Goal: Book appointment/travel/reservation

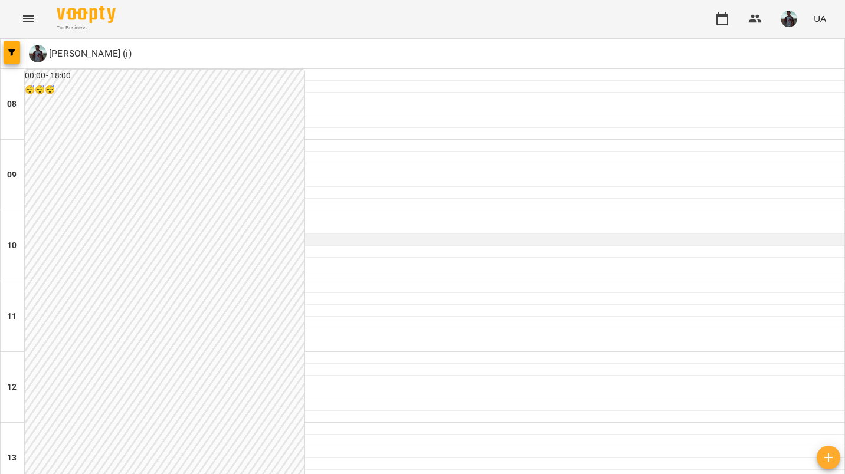
scroll to position [661, 0]
type input "**********"
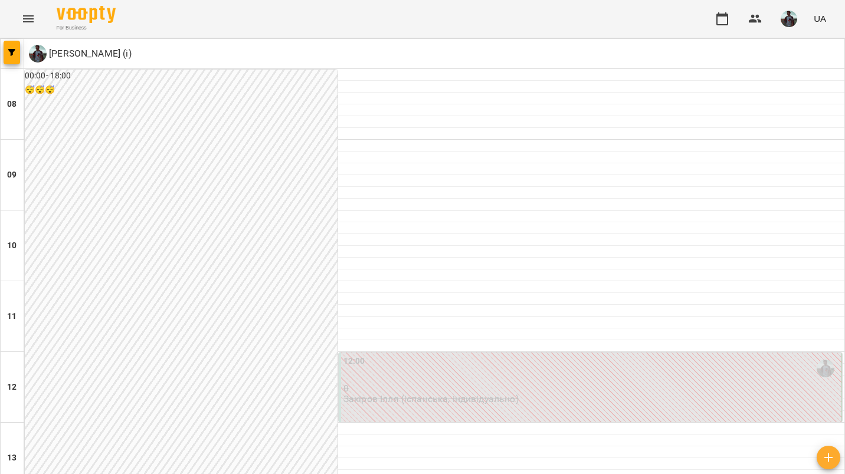
scroll to position [735, 0]
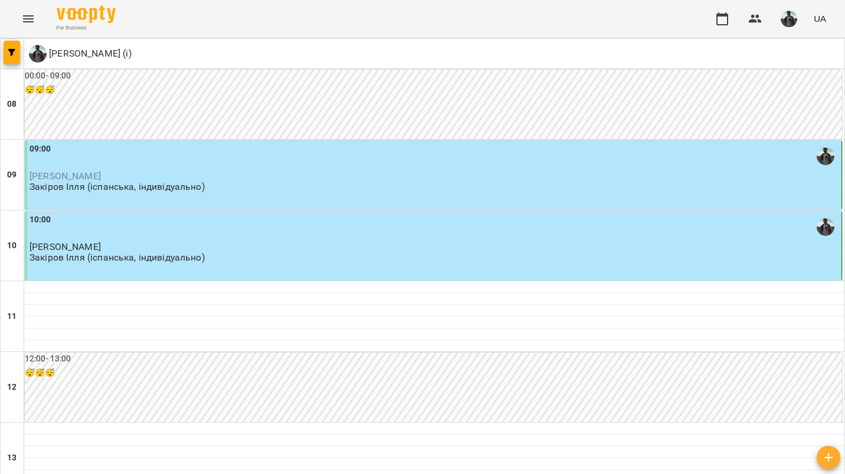
scroll to position [0, 0]
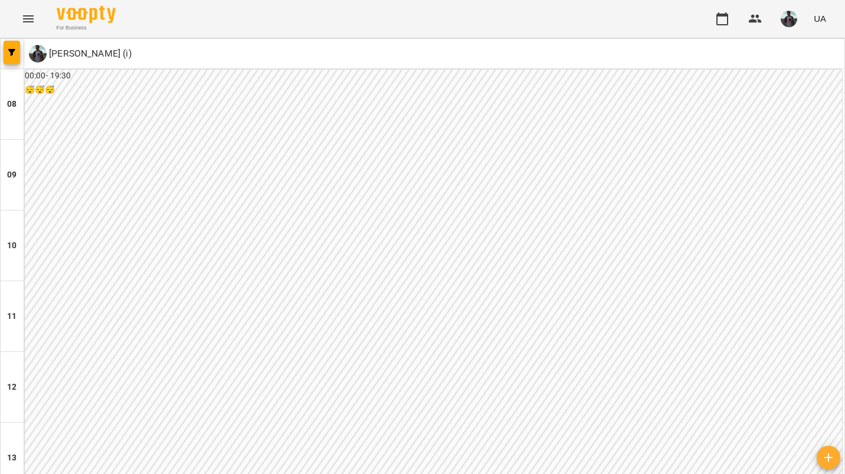
scroll to position [735, 0]
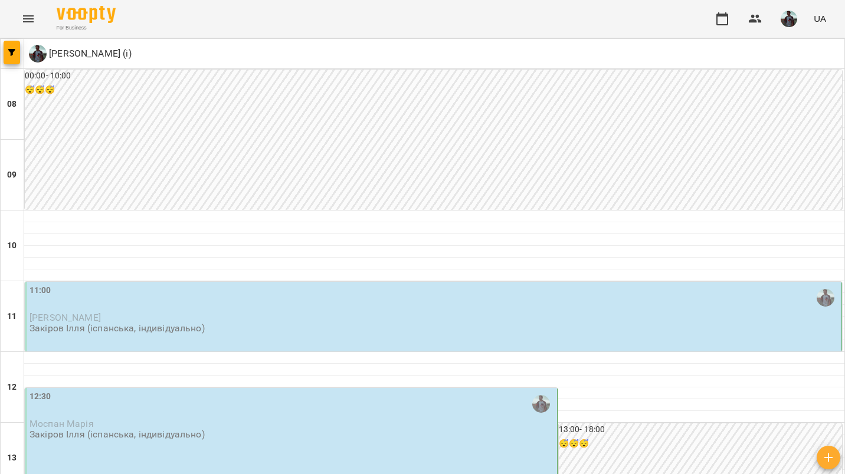
scroll to position [735, 0]
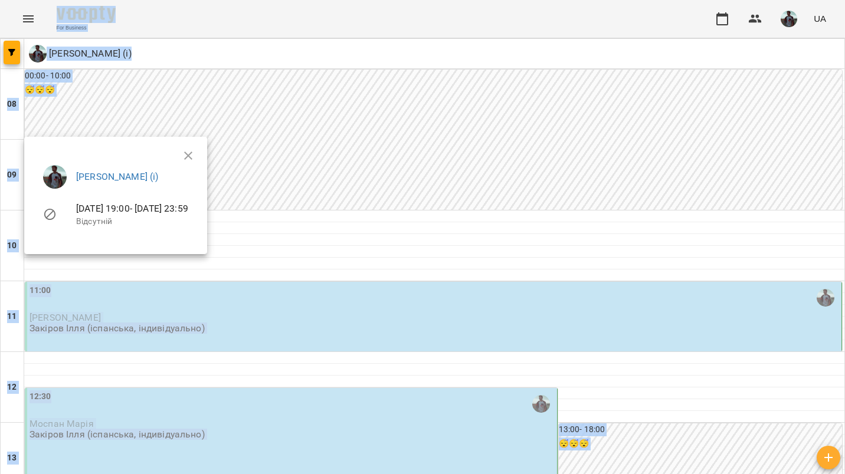
click at [366, 263] on div at bounding box center [422, 237] width 845 height 474
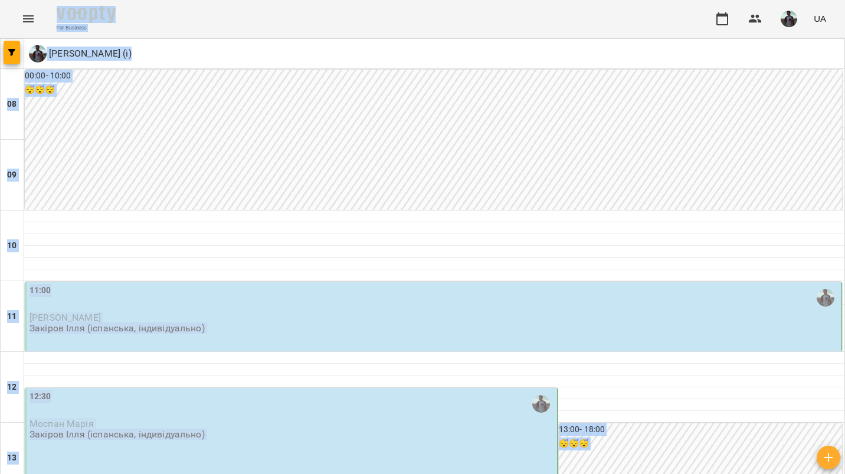
scroll to position [0, 0]
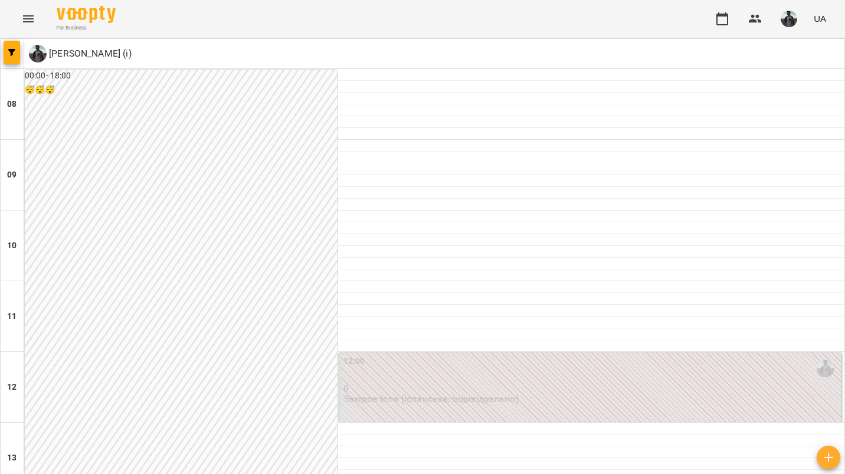
scroll to position [660, 0]
